Goal: Transaction & Acquisition: Subscribe to service/newsletter

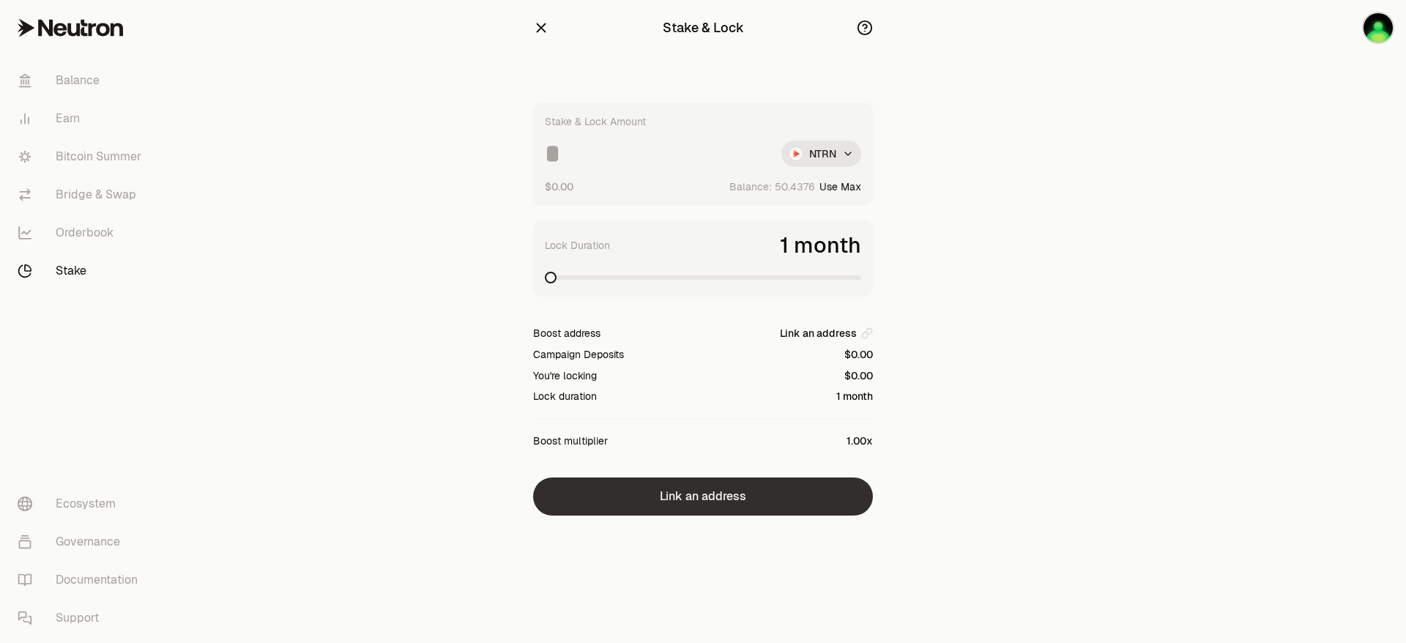
click at [752, 501] on button "Link an address" at bounding box center [703, 497] width 340 height 38
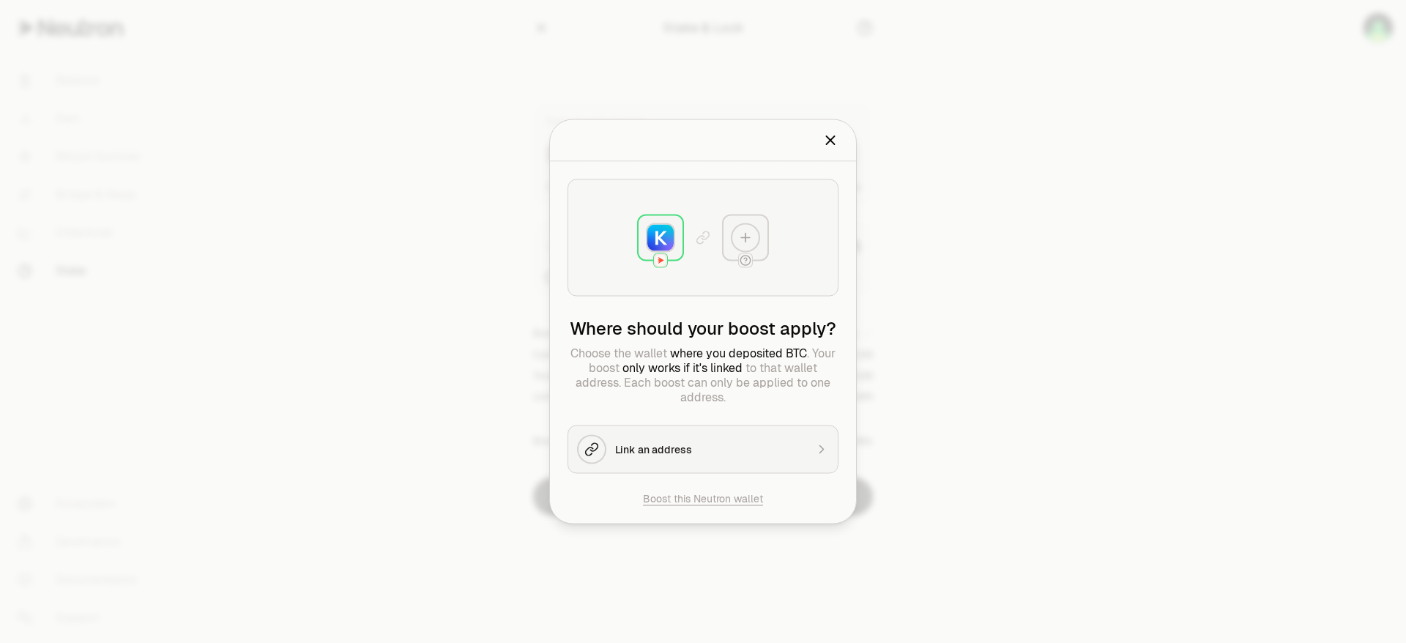
click at [692, 447] on div "Link an address" at bounding box center [710, 449] width 190 height 15
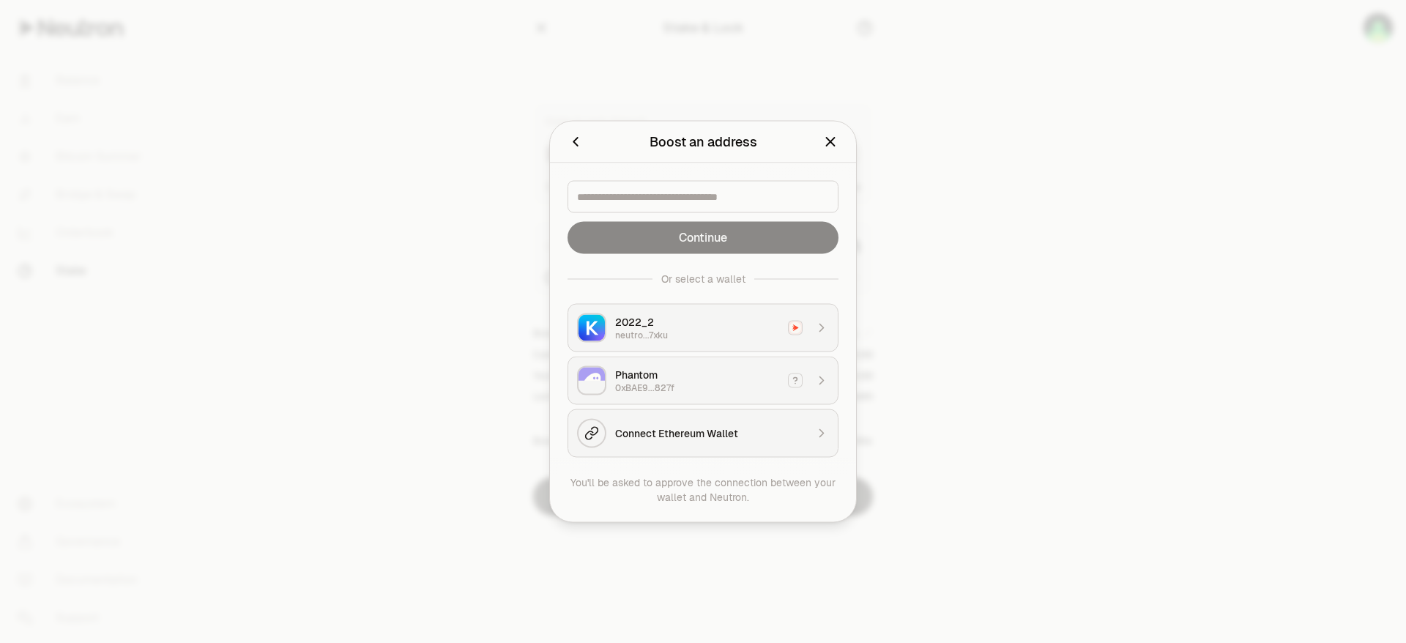
click at [697, 376] on div "Phantom" at bounding box center [697, 375] width 164 height 15
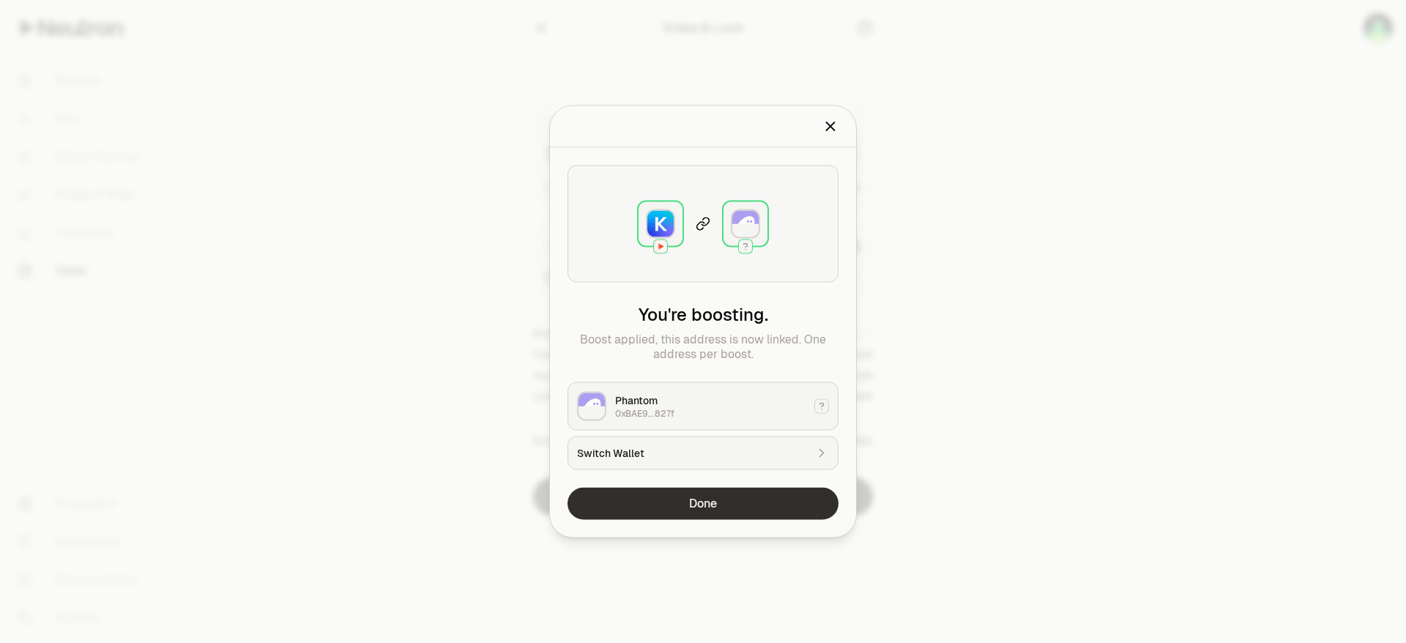
click at [698, 508] on button "Done" at bounding box center [703, 504] width 271 height 32
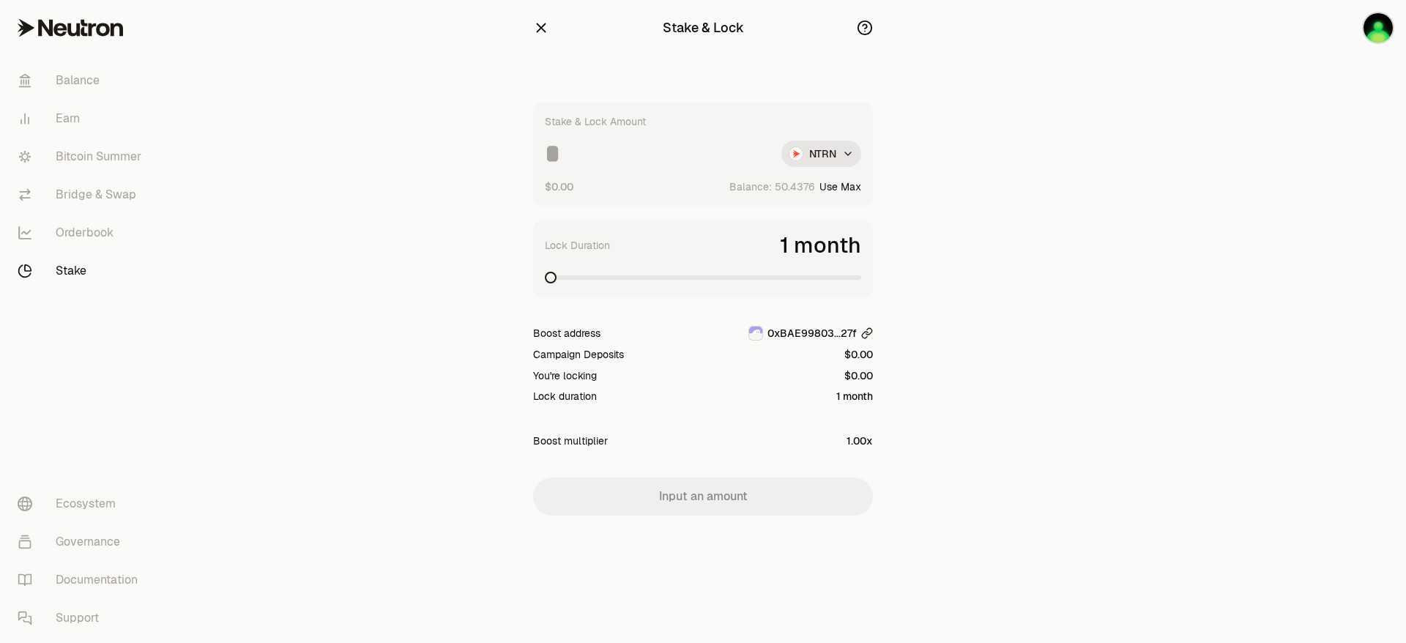
click at [867, 329] on icon "button" at bounding box center [869, 331] width 6 height 7
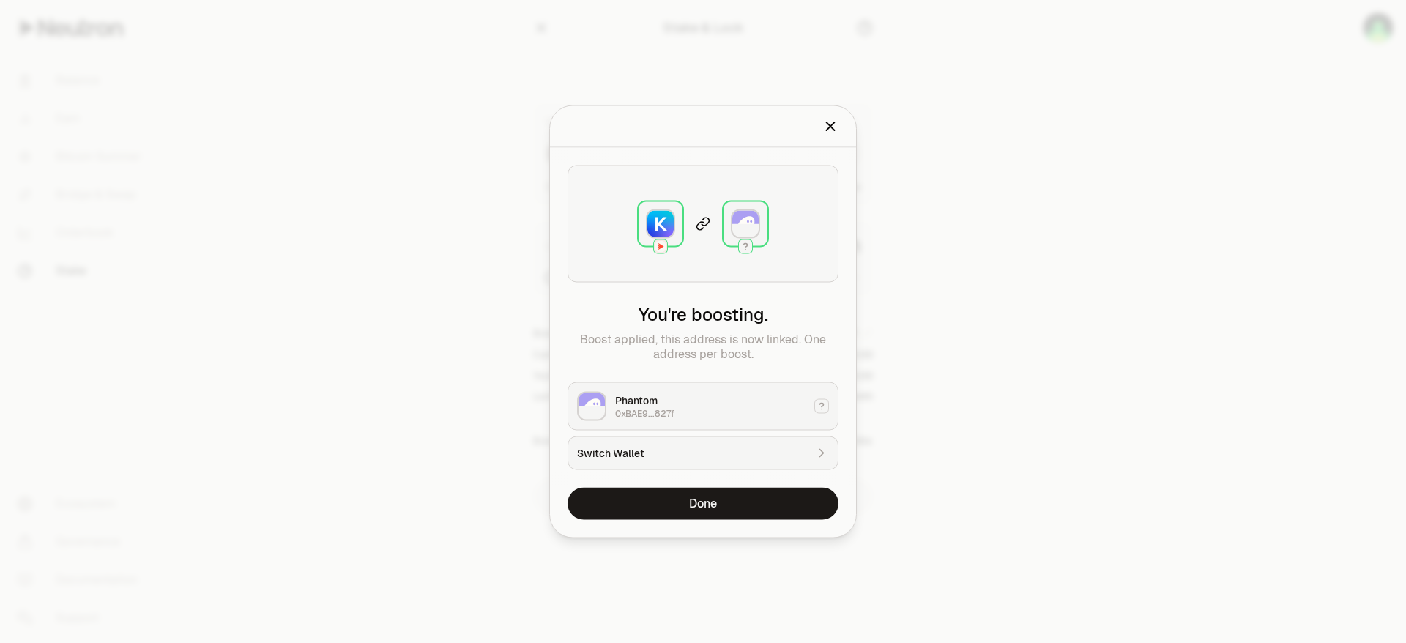
click at [692, 458] on div "Switch Wallet" at bounding box center [691, 453] width 229 height 15
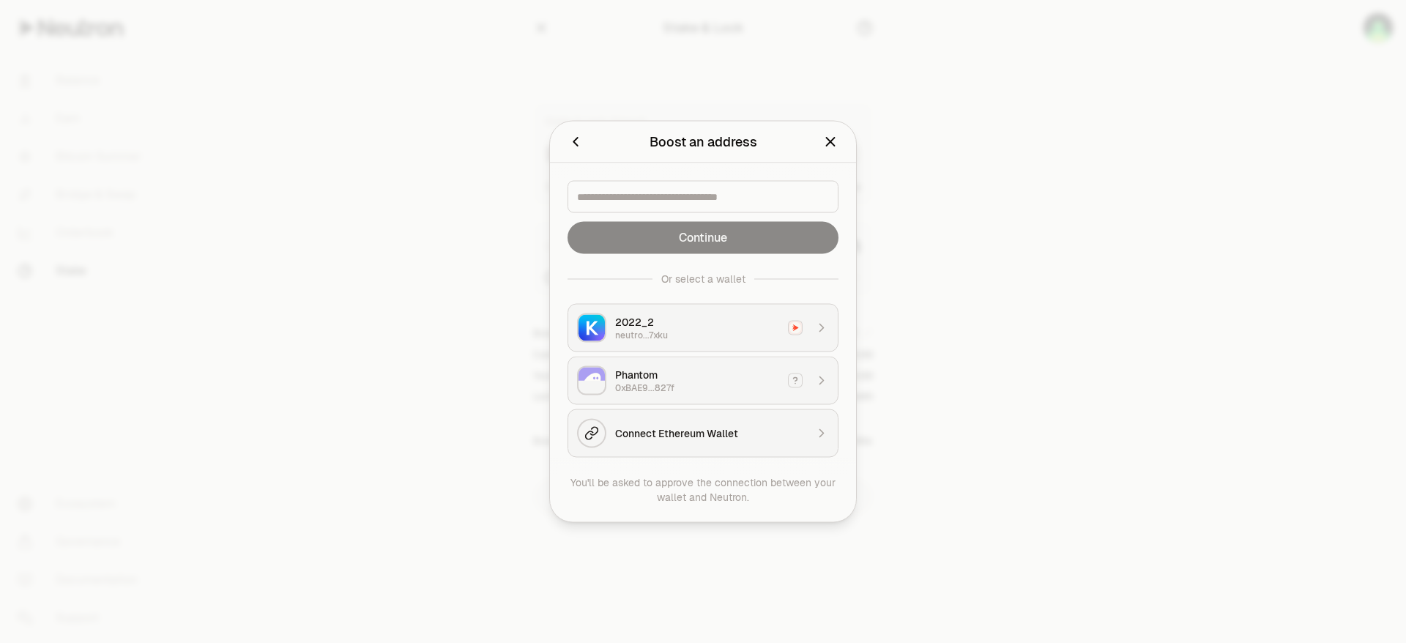
click at [658, 441] on button "Connect Ethereum Wallet" at bounding box center [703, 433] width 271 height 48
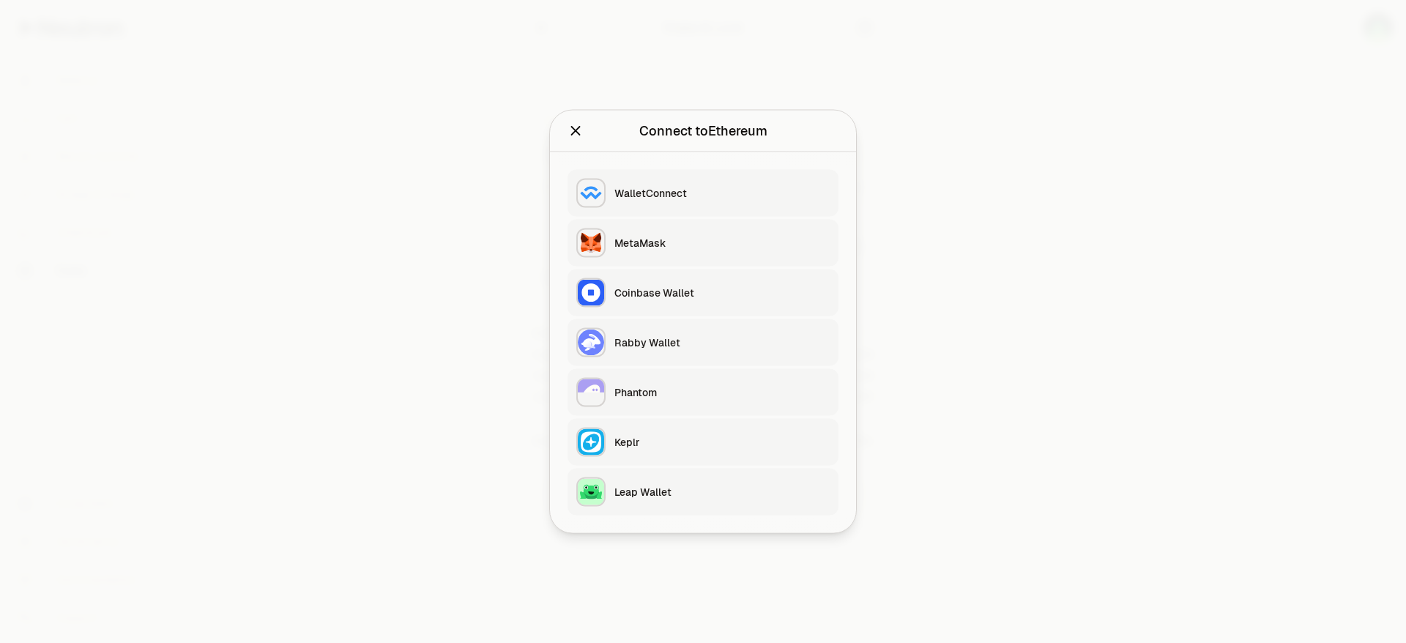
click at [647, 233] on button "MetaMask" at bounding box center [703, 243] width 271 height 47
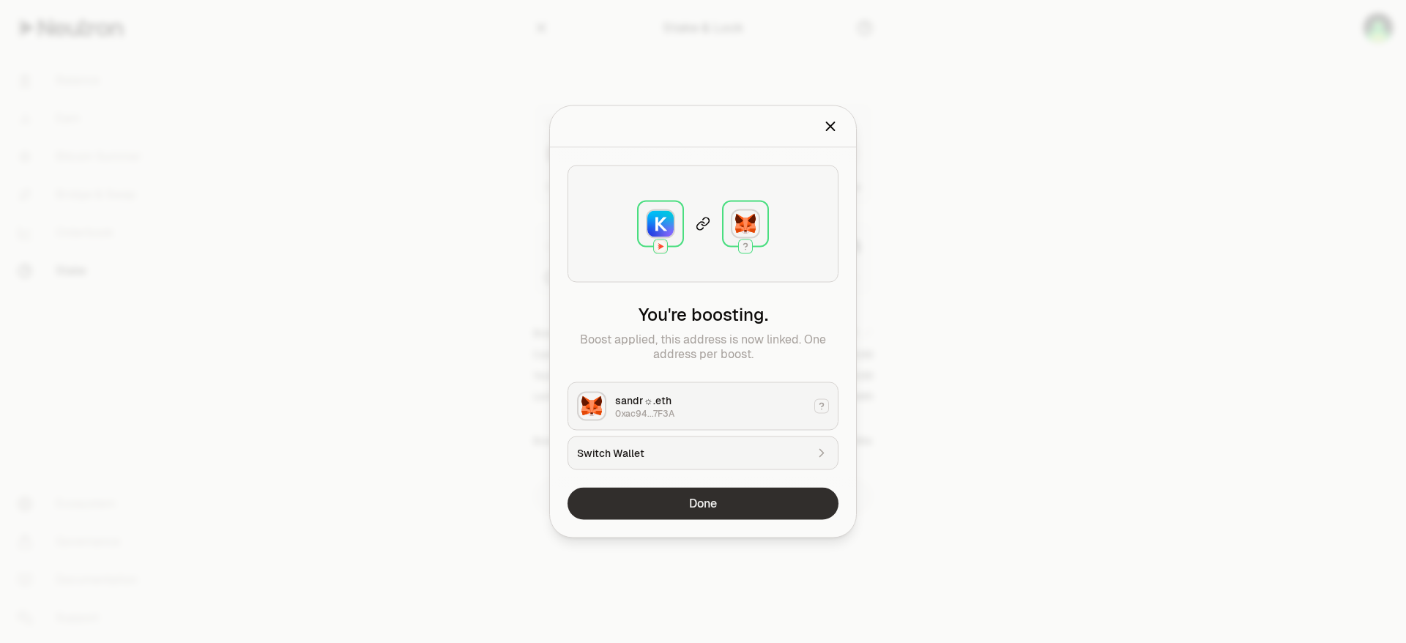
click at [720, 509] on button "Done" at bounding box center [703, 504] width 271 height 32
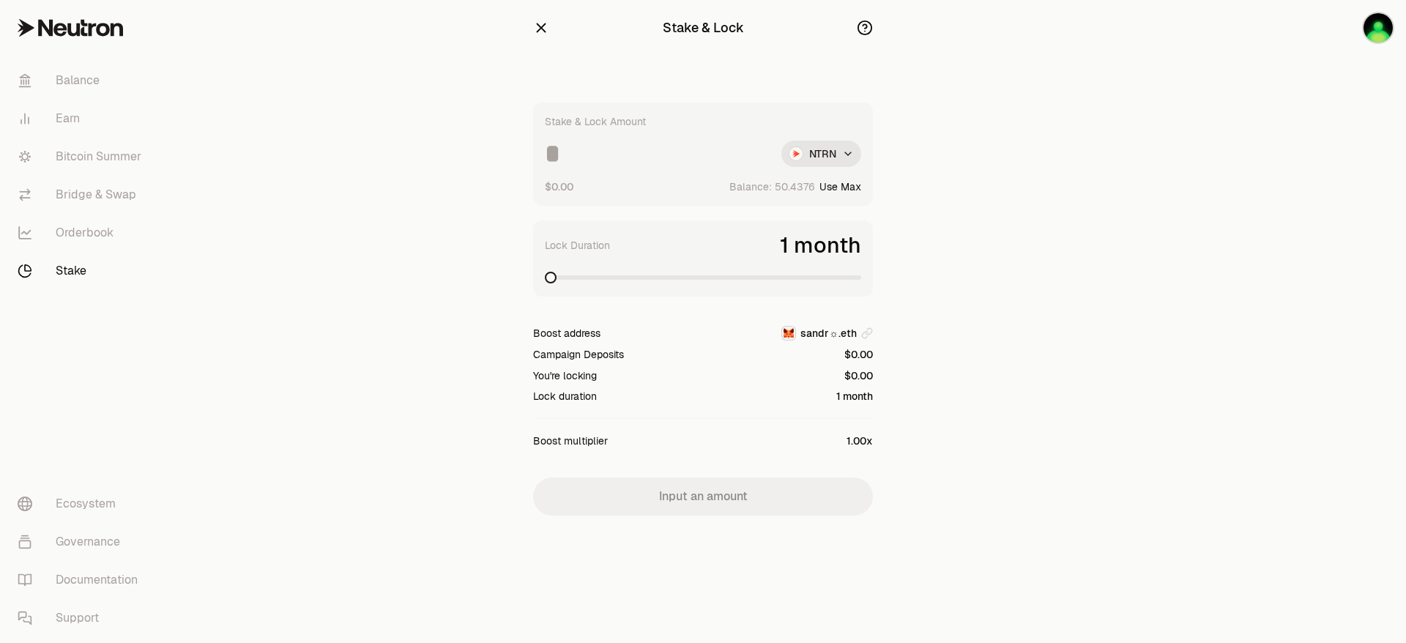
click at [1160, 160] on main "Stake & Lock Stake & Lock Amount NTRN $0.00 Balance: Use Max Lock Duration 1 mo…" at bounding box center [785, 287] width 1242 height 574
click at [867, 330] on icon "button" at bounding box center [867, 333] width 12 height 12
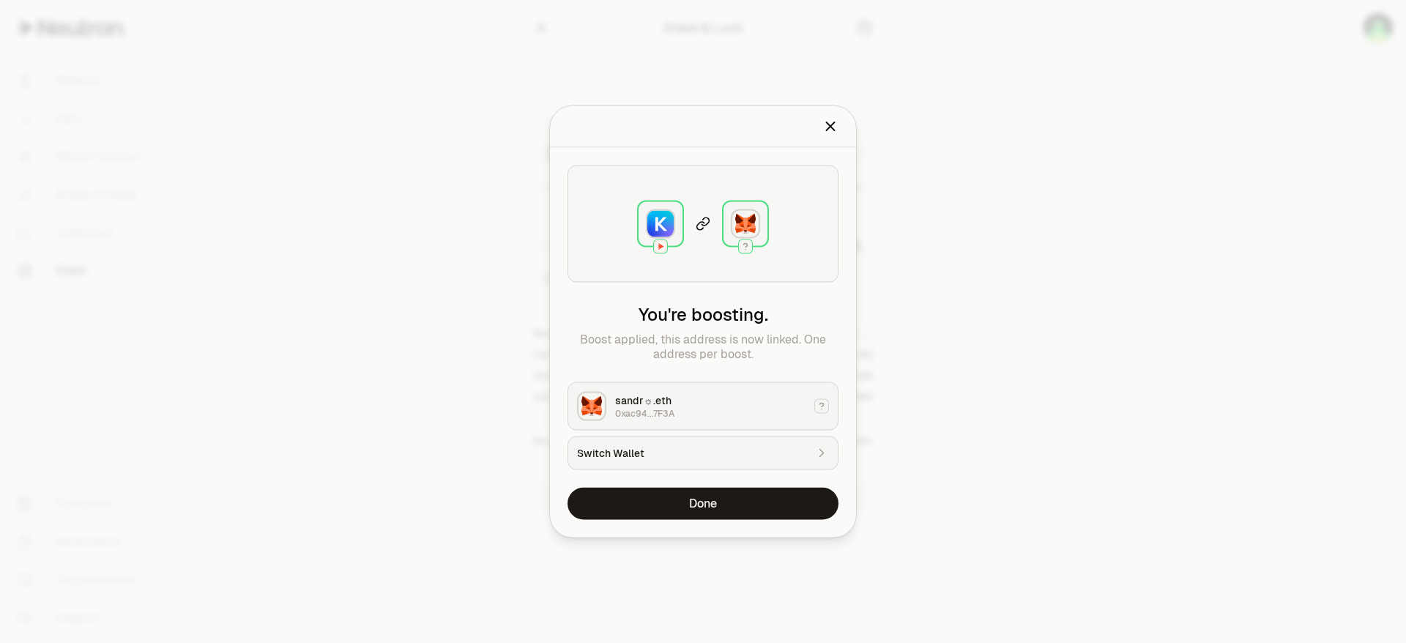
click at [815, 451] on icon "button" at bounding box center [821, 453] width 15 height 15
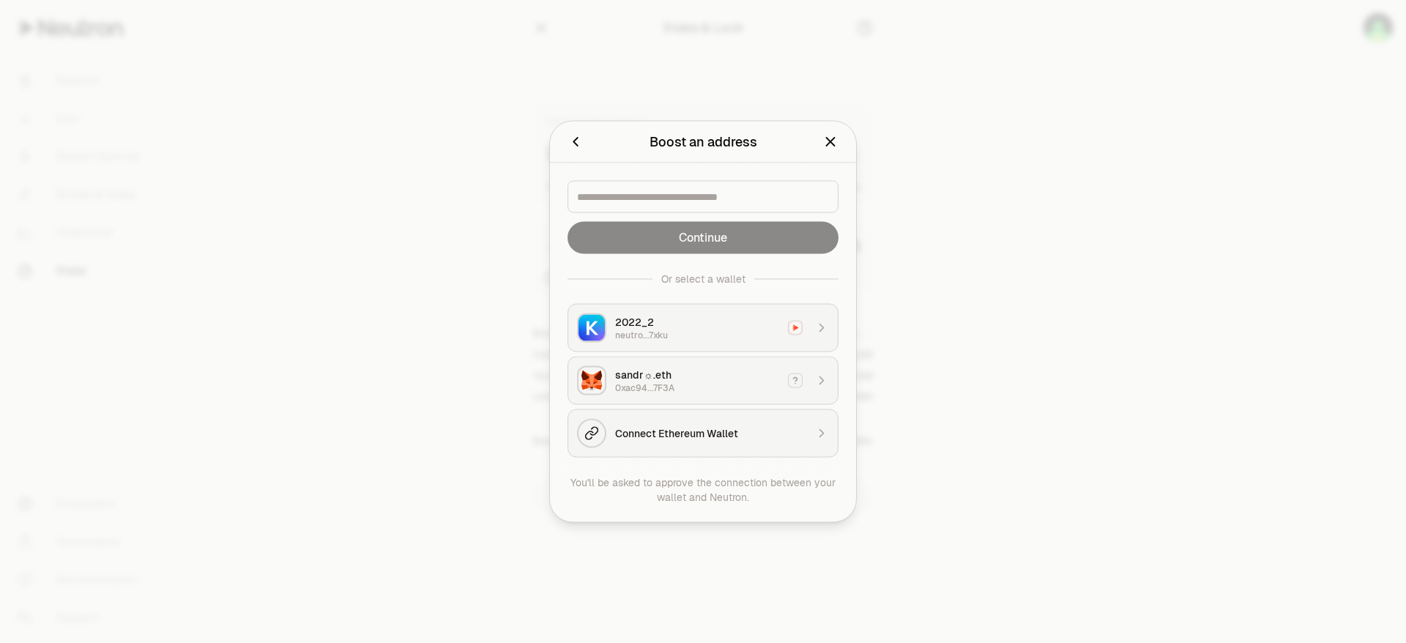
click at [724, 335] on div "neutro...7xku" at bounding box center [697, 336] width 164 height 12
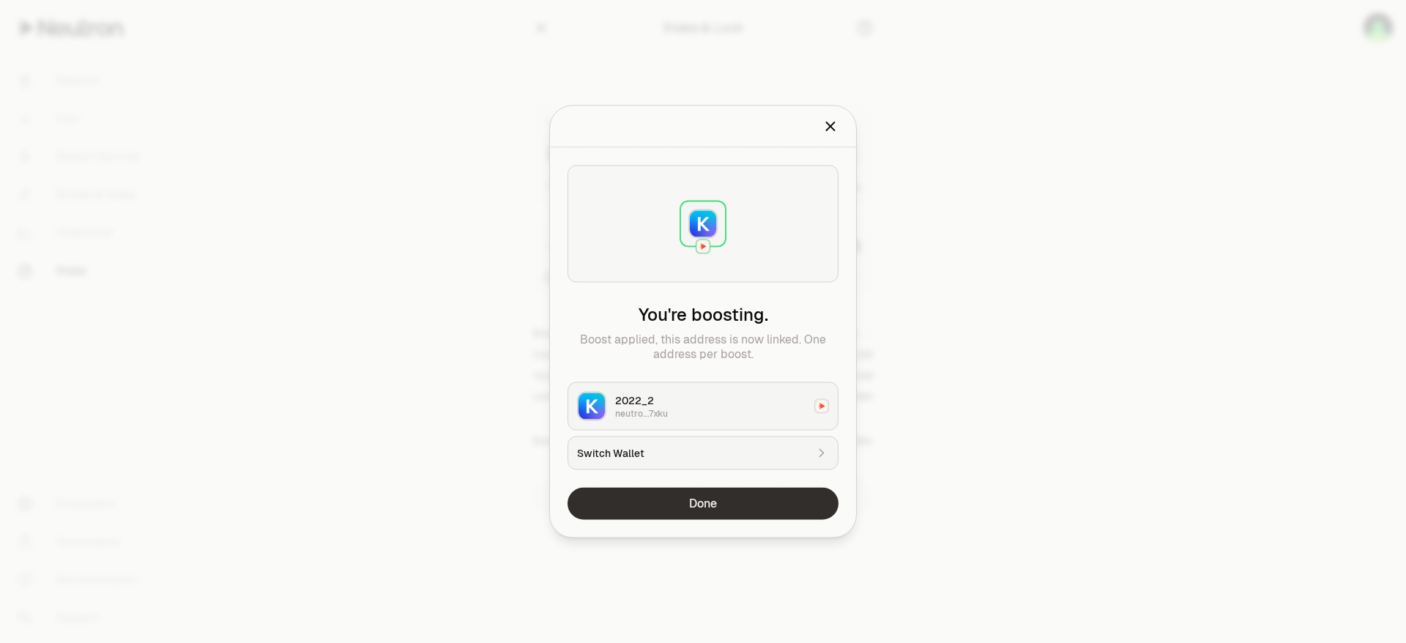
click at [771, 510] on button "Done" at bounding box center [703, 504] width 271 height 32
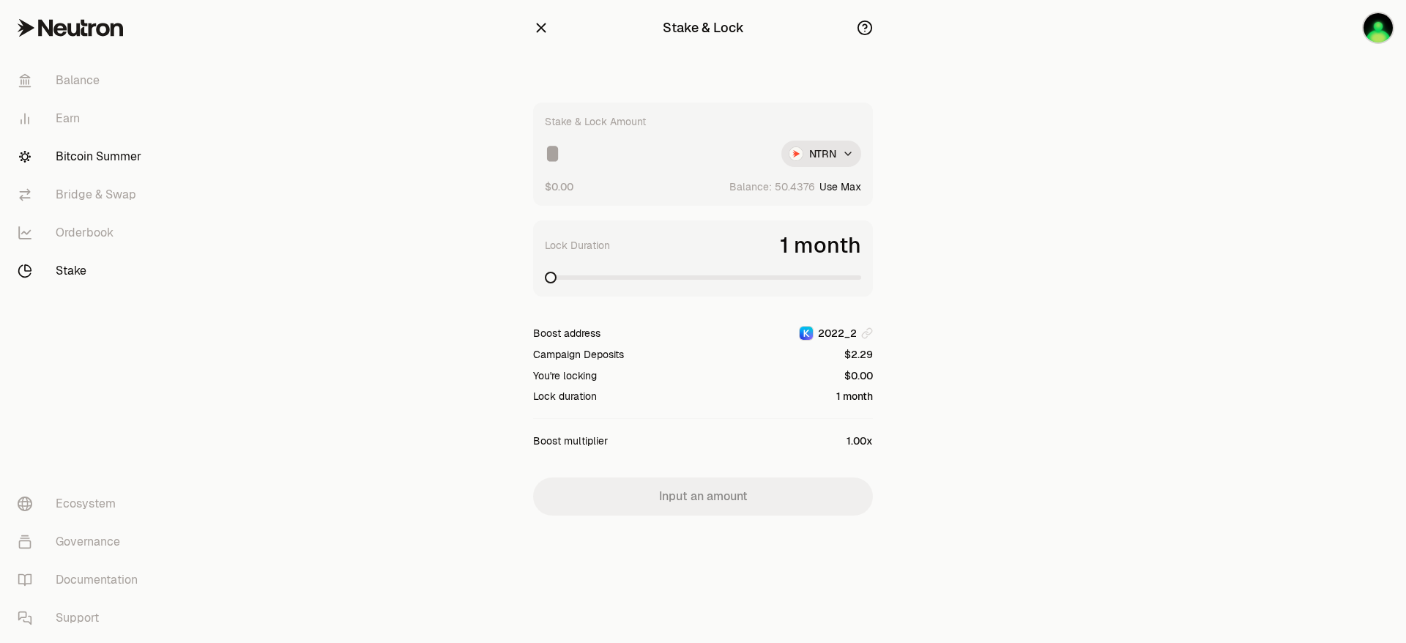
click at [94, 157] on link "Bitcoin Summer" at bounding box center [82, 157] width 152 height 38
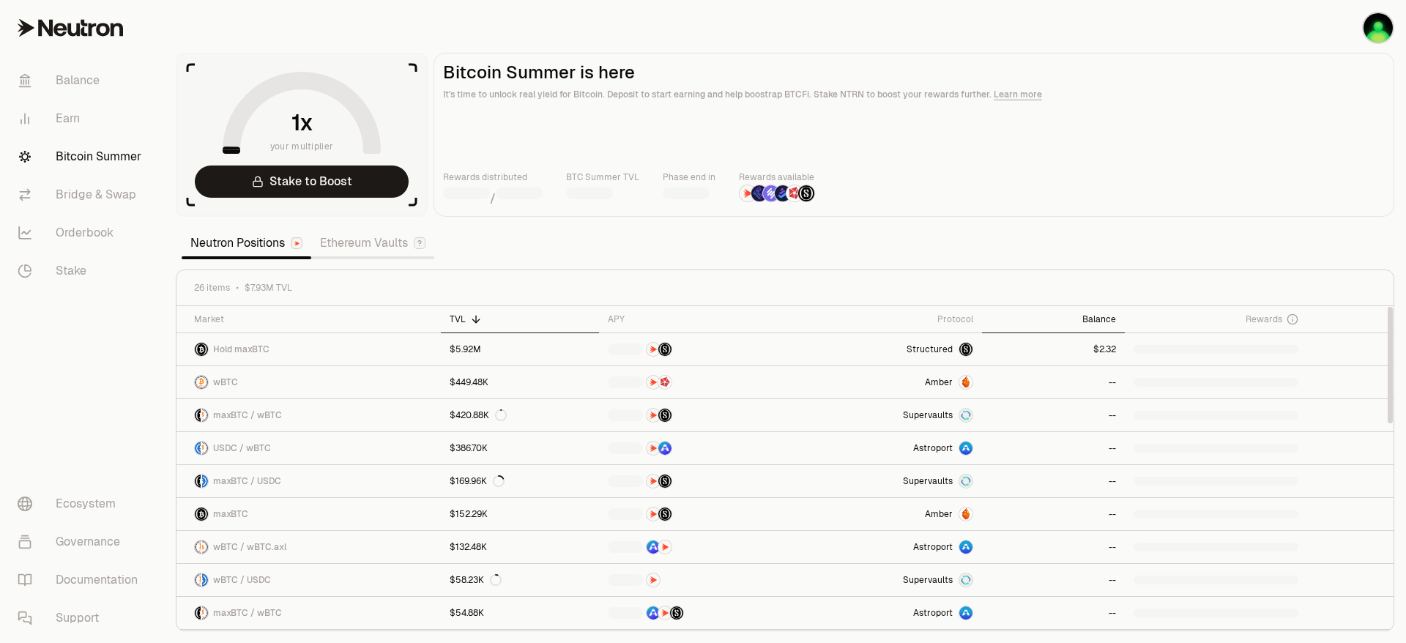
click at [1111, 315] on div "Balance" at bounding box center [1053, 319] width 125 height 12
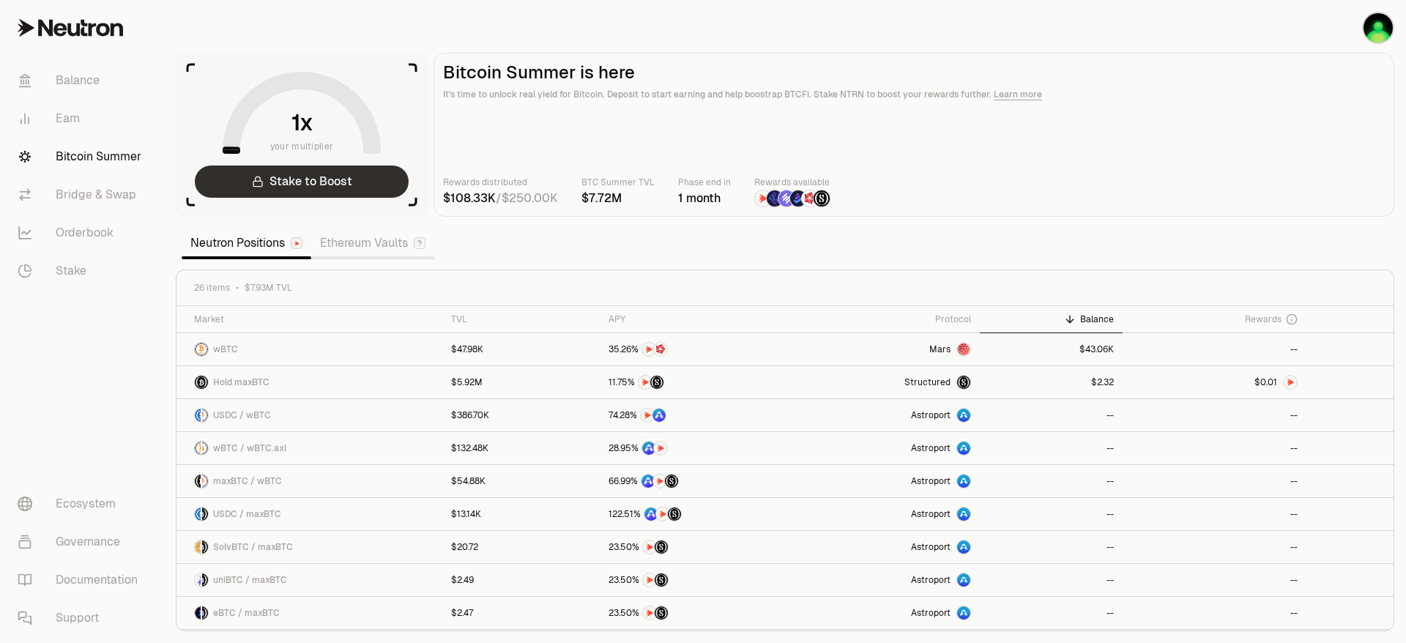
click at [328, 174] on link "Stake to Boost" at bounding box center [302, 182] width 214 height 32
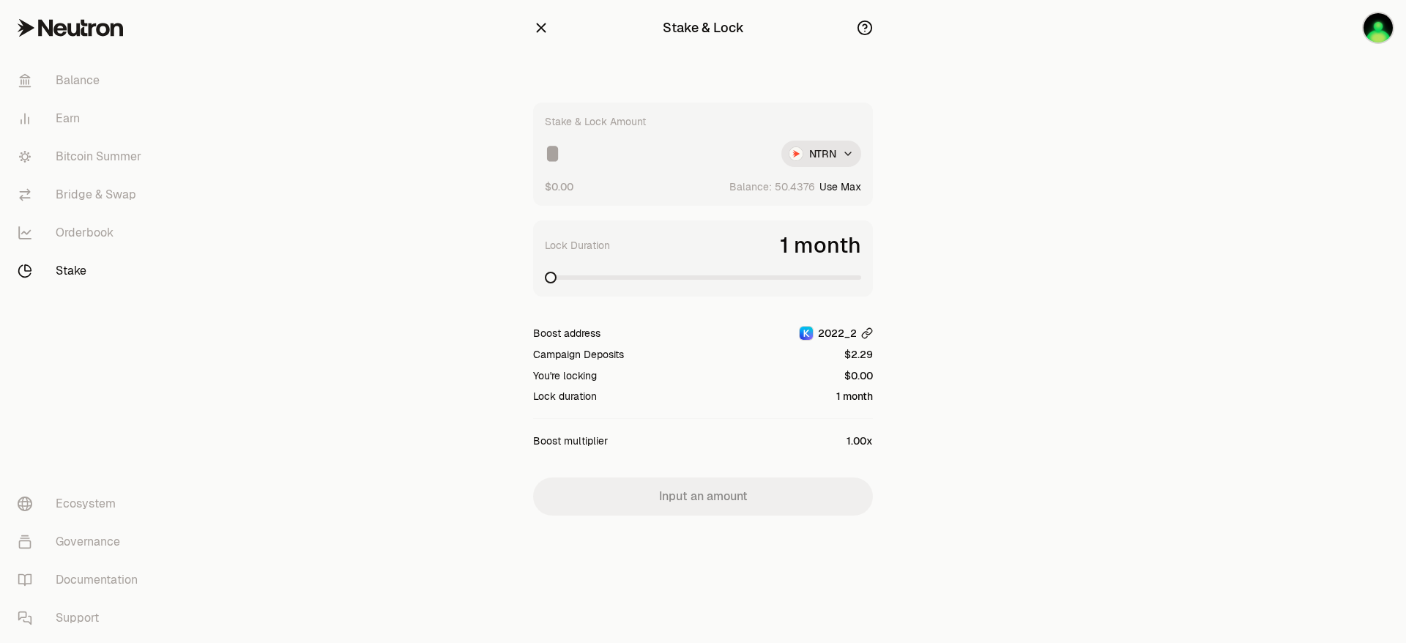
click at [870, 333] on icon "button" at bounding box center [867, 333] width 12 height 12
